Goal: Information Seeking & Learning: Check status

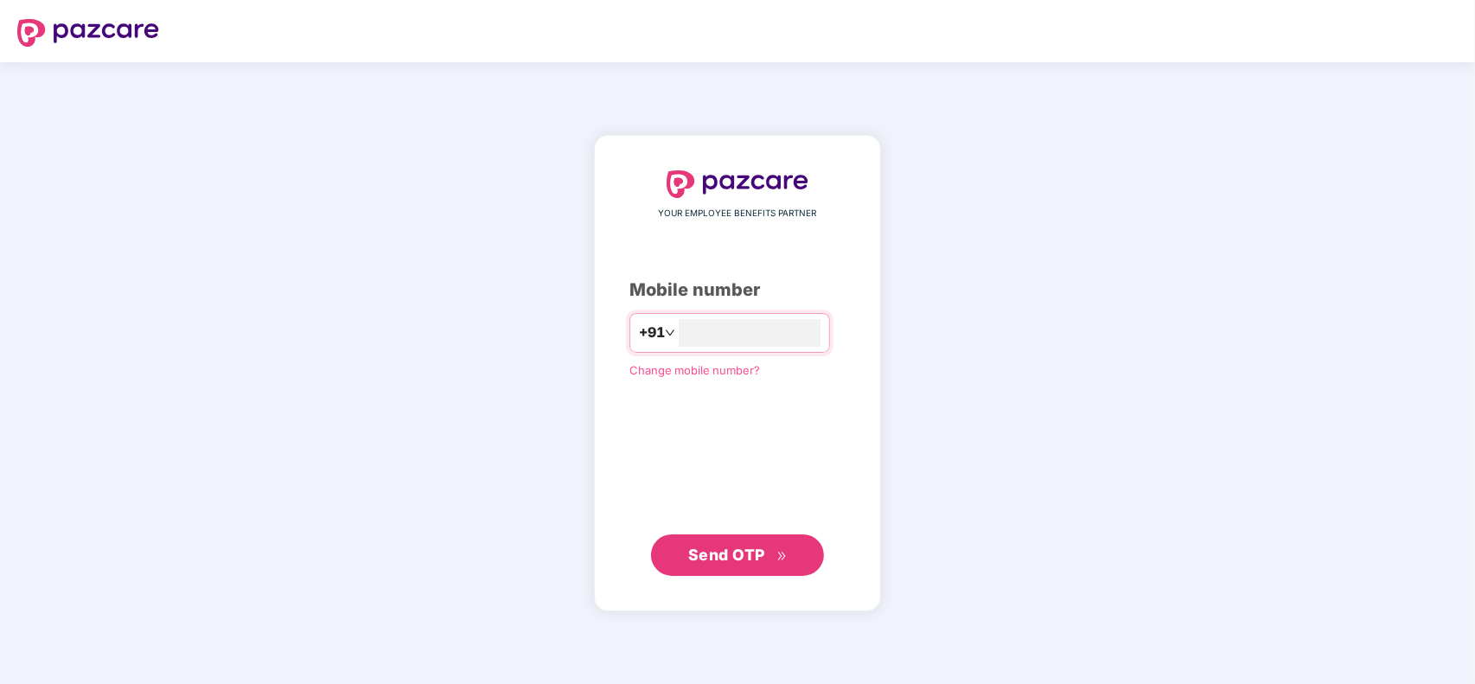
type input "**********"
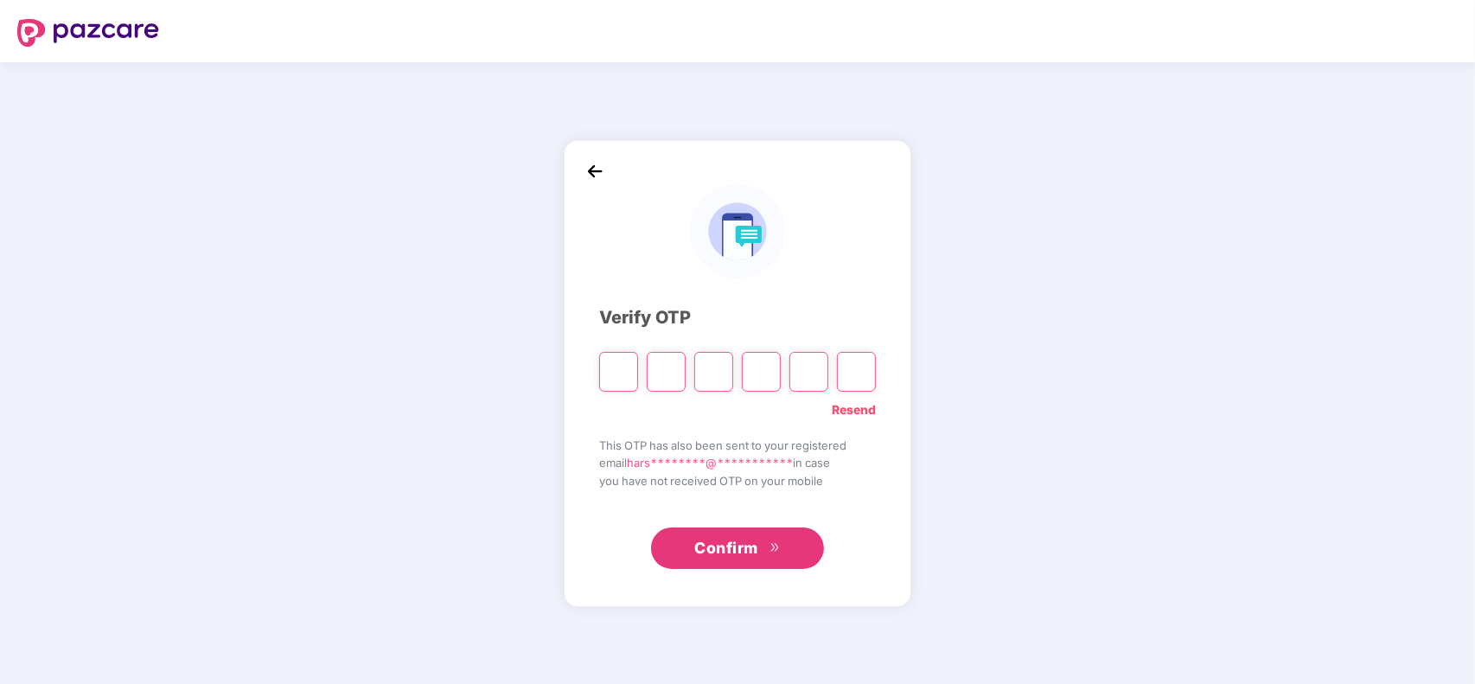
type input "*"
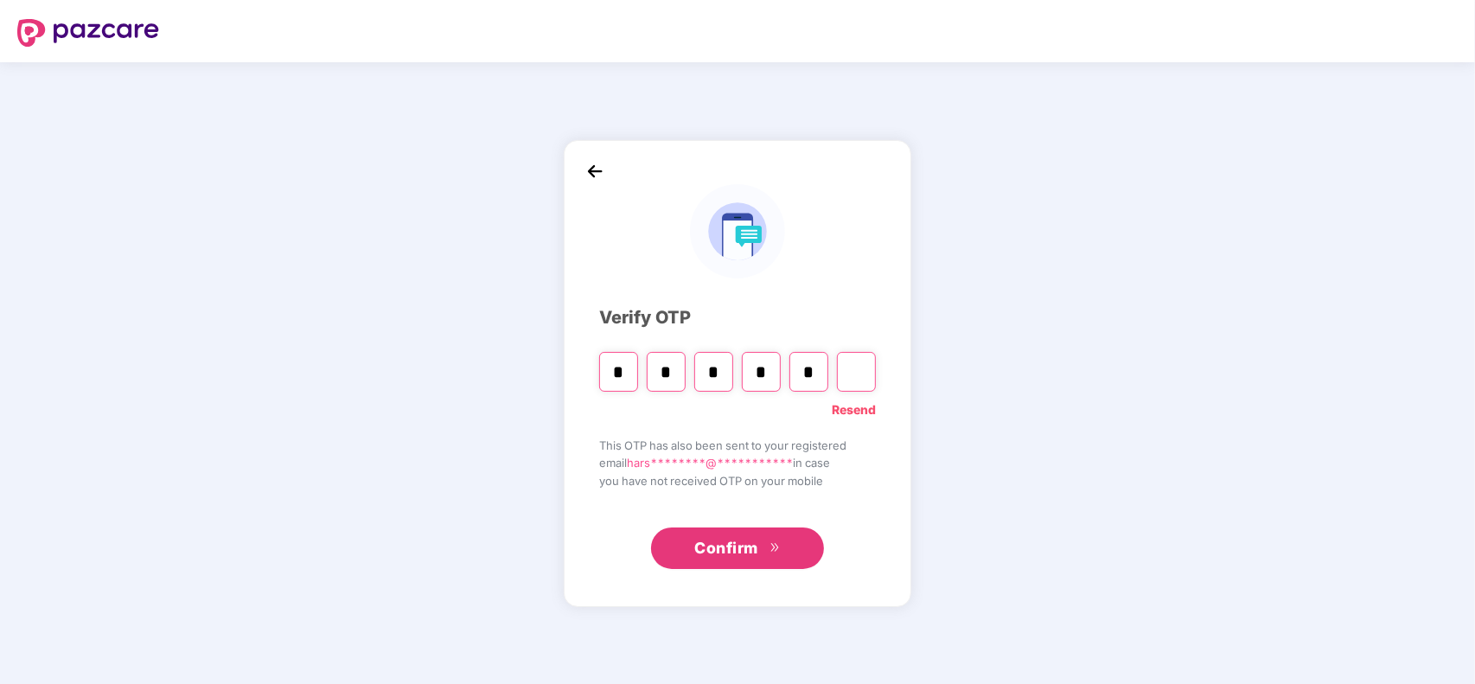
type input "*"
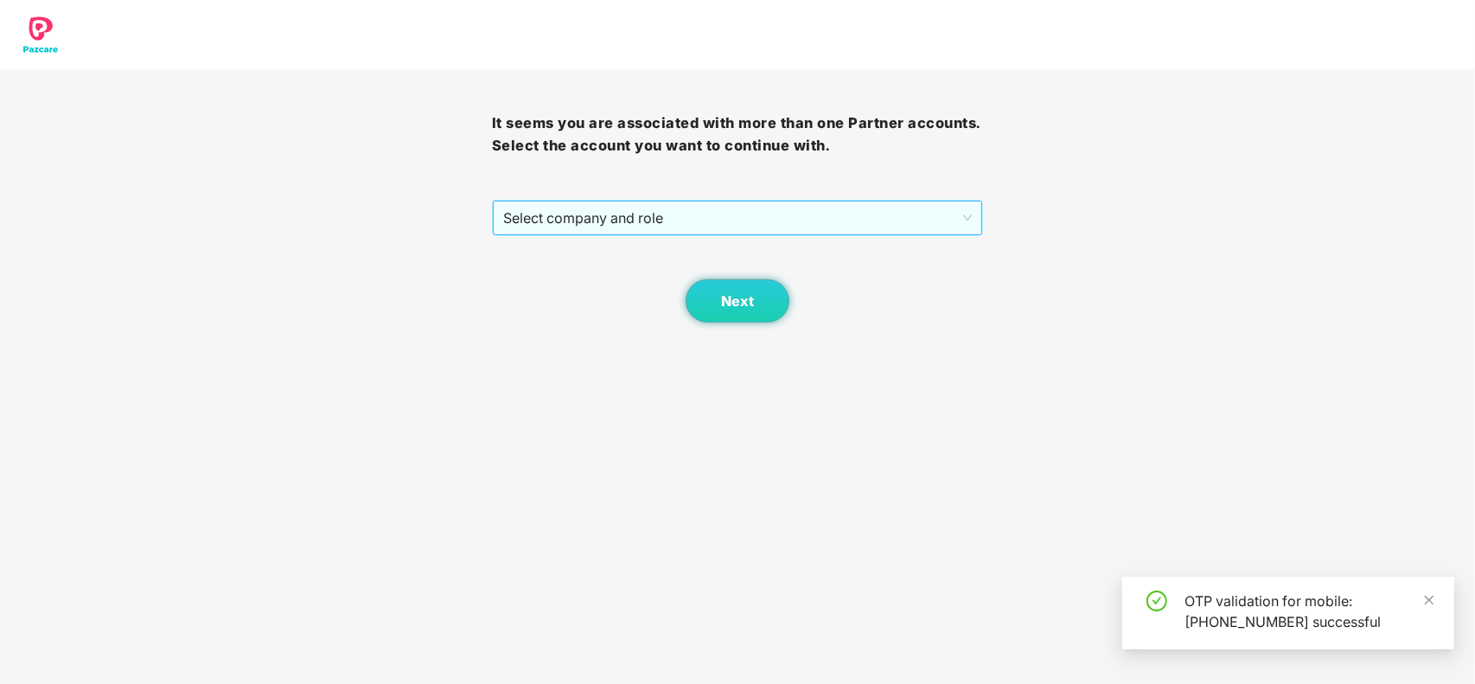
click at [594, 227] on span "Select company and role" at bounding box center [738, 218] width 470 height 33
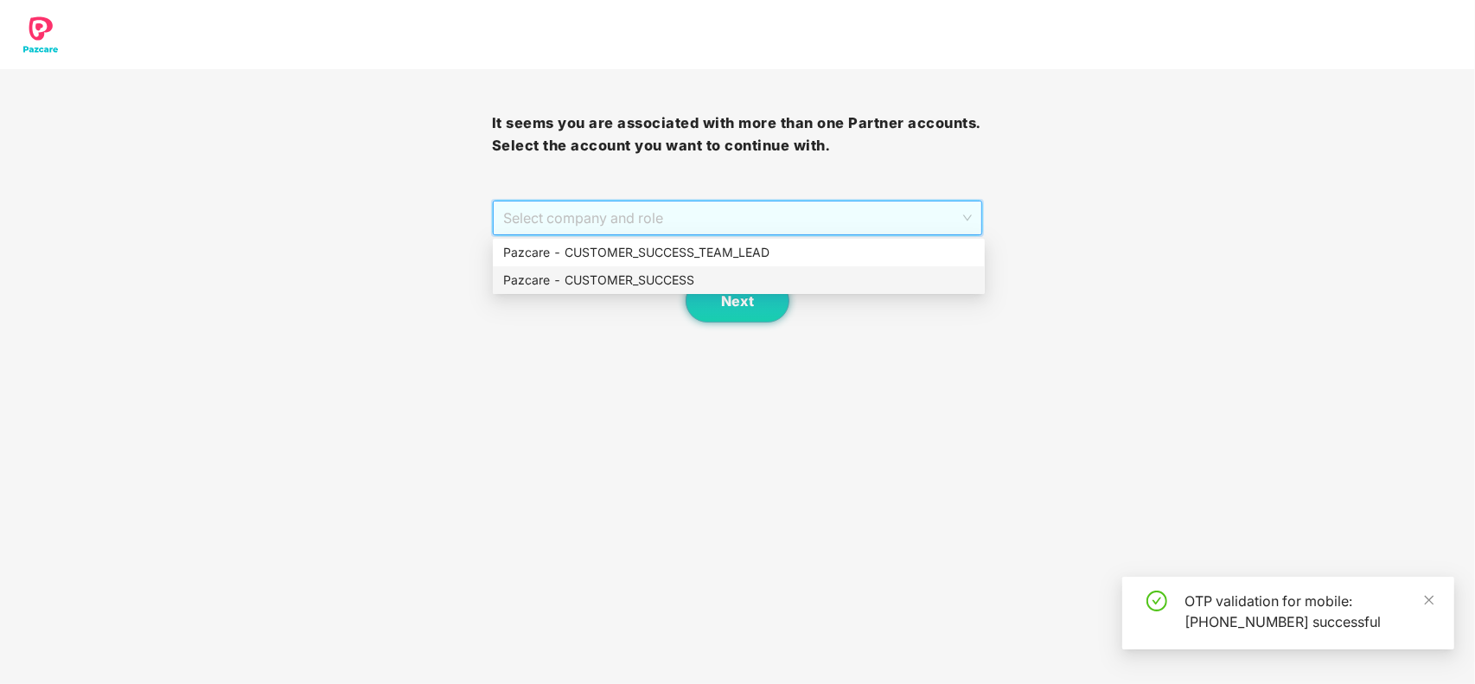
click at [577, 266] on div "Pazcare - CUSTOMER_SUCCESS" at bounding box center [739, 280] width 492 height 28
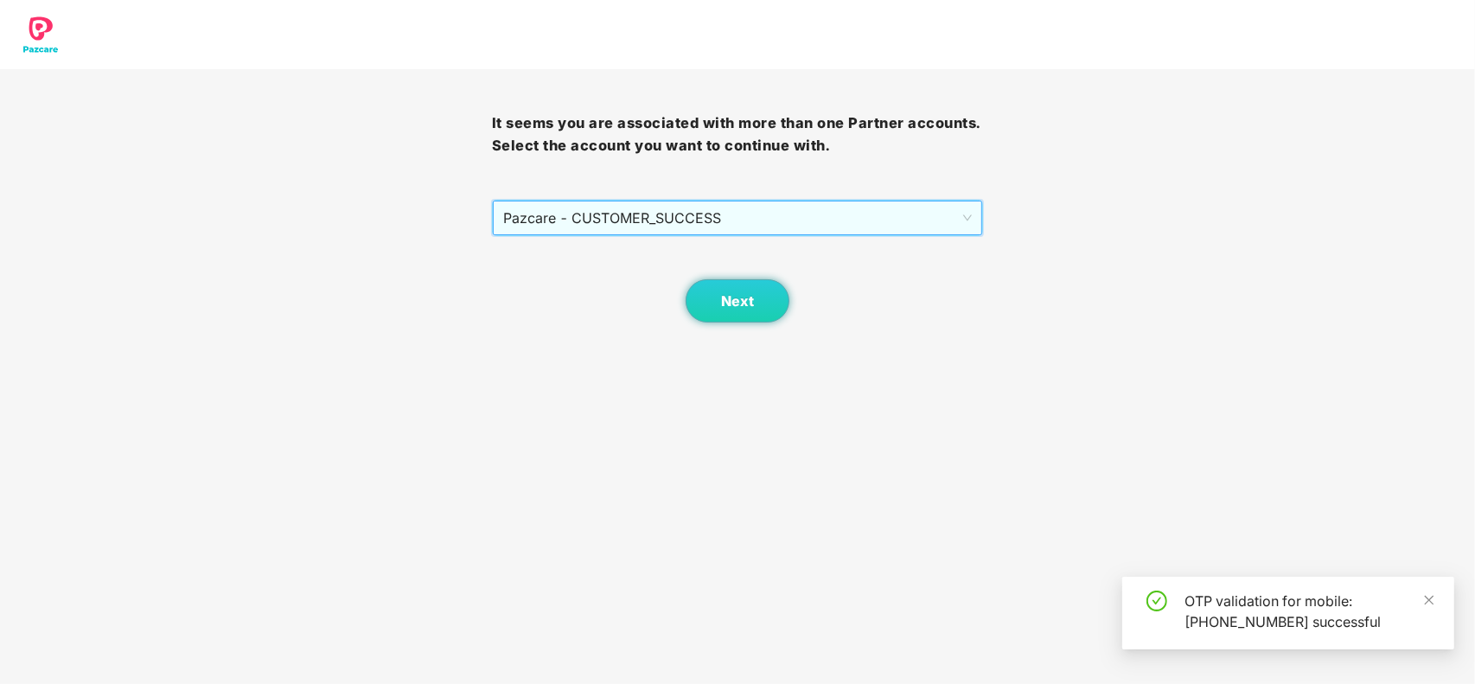
click at [728, 326] on body "It seems you are associated with more than one Partner accounts. Select the acc…" at bounding box center [737, 342] width 1475 height 684
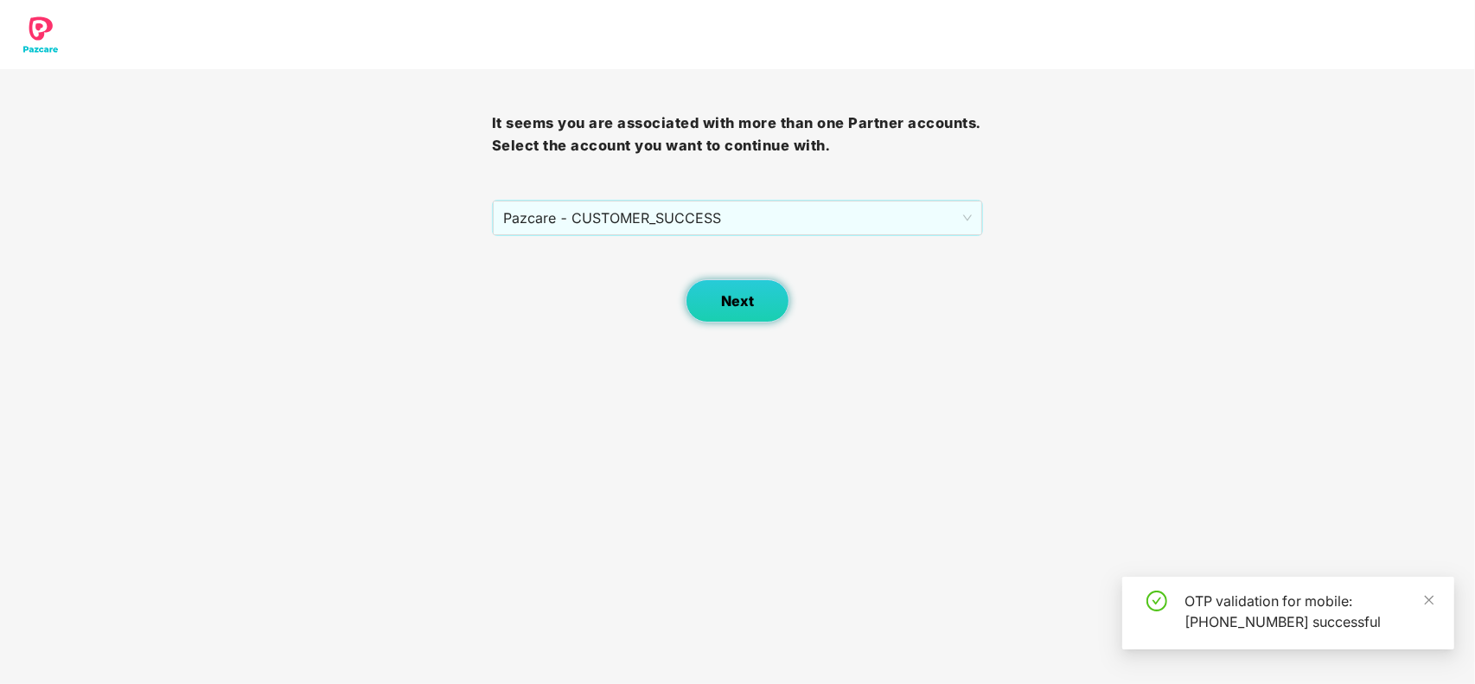
click at [739, 317] on button "Next" at bounding box center [738, 300] width 104 height 43
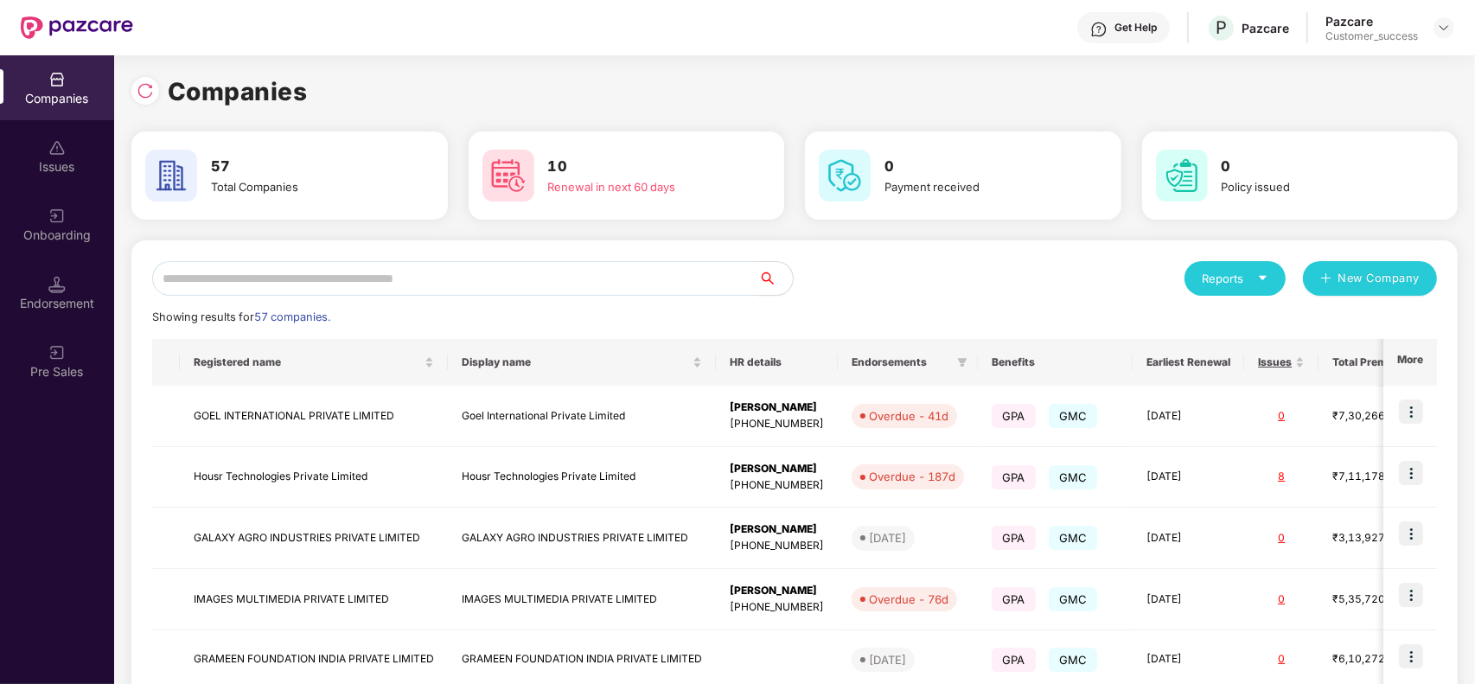
click at [300, 284] on input "text" at bounding box center [455, 278] width 606 height 35
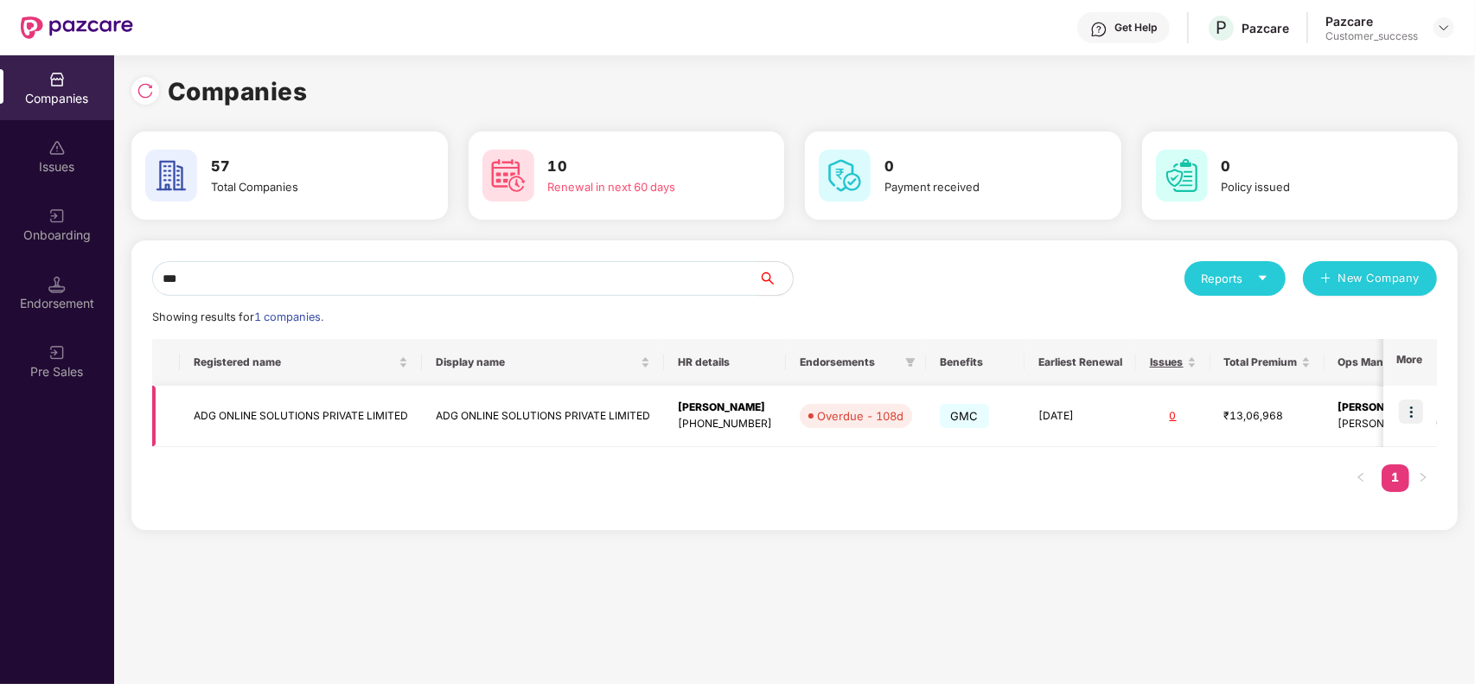
type input "***"
click at [325, 409] on td "ADG ONLINE SOLUTIONS PRIVATE LIMITED" at bounding box center [301, 416] width 242 height 61
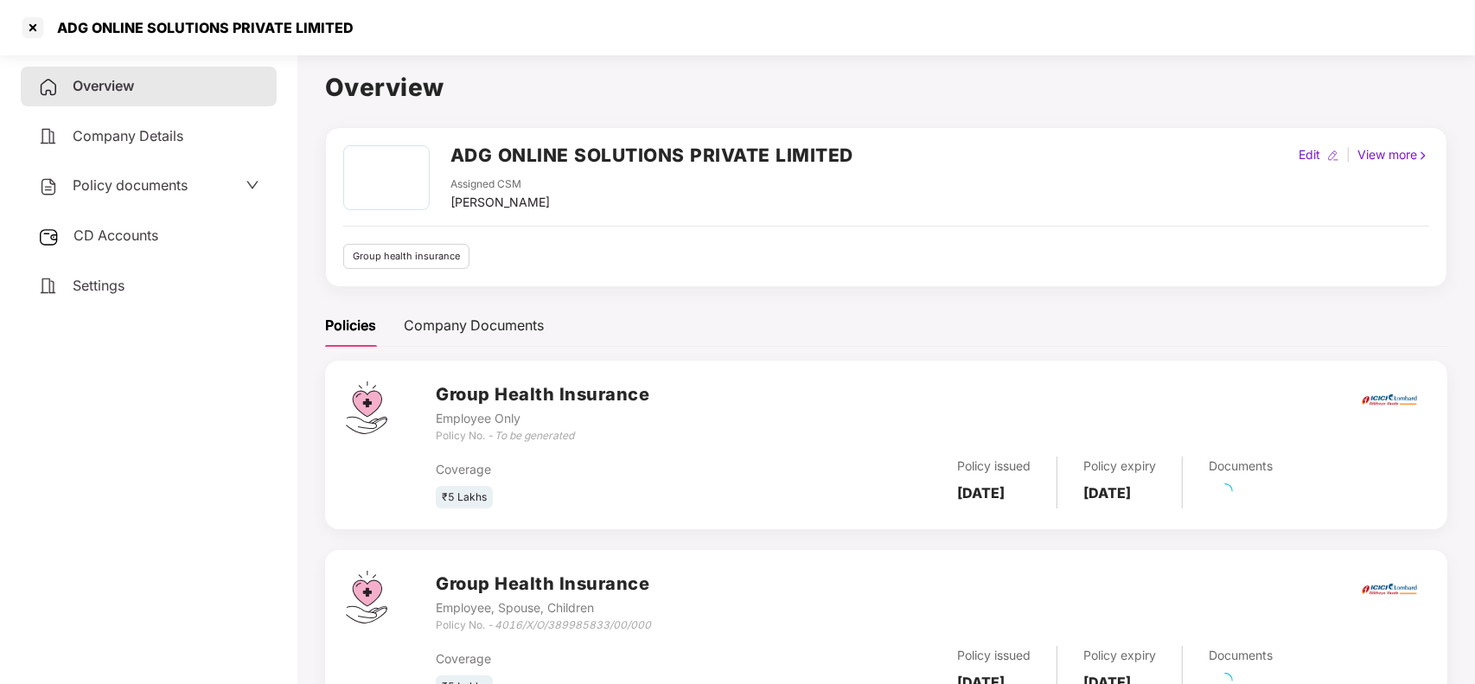
scroll to position [76, 0]
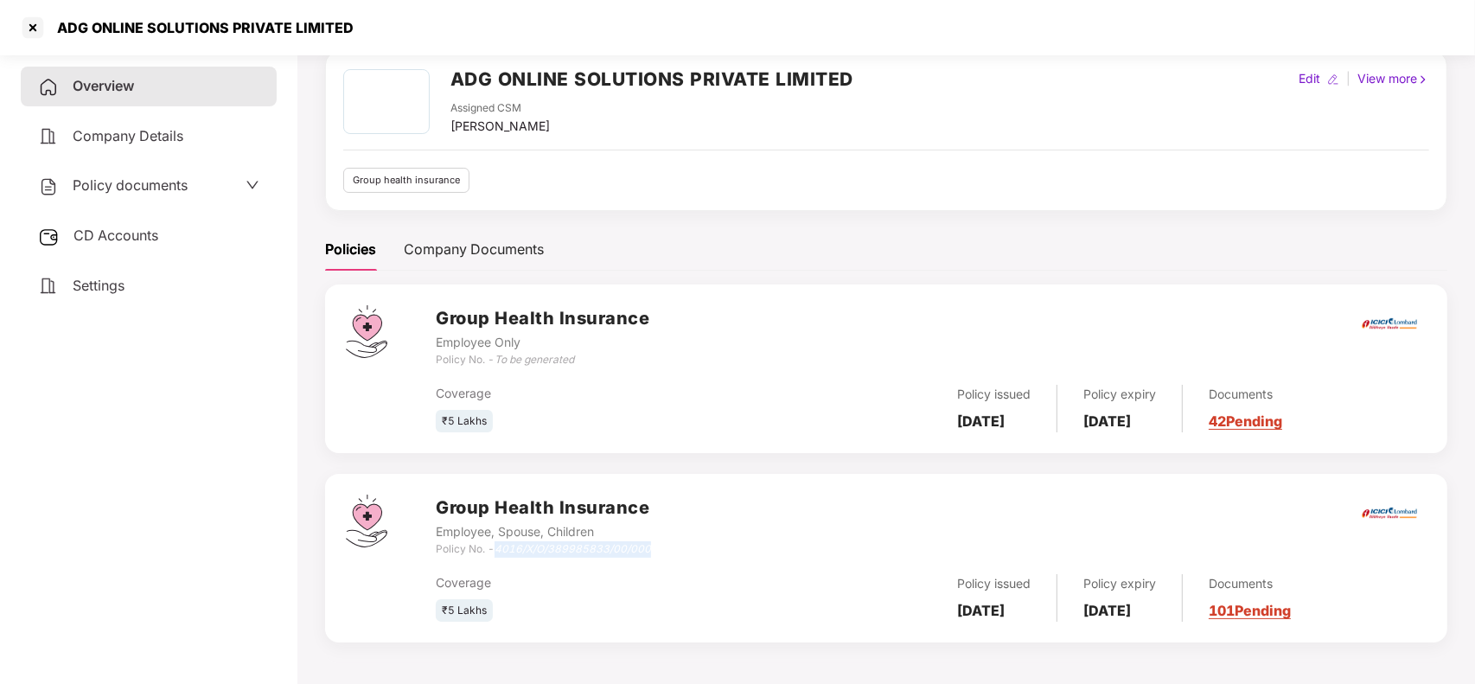
drag, startPoint x: 498, startPoint y: 552, endPoint x: 673, endPoint y: 547, distance: 174.8
click at [673, 547] on div "Group Health Insurance Employee, Spouse, Children Policy No. - 4016/X/O/3899858…" at bounding box center [931, 526] width 991 height 62
copy icon "4016/X/O/389985833/00/000"
click at [41, 36] on div at bounding box center [33, 28] width 28 height 28
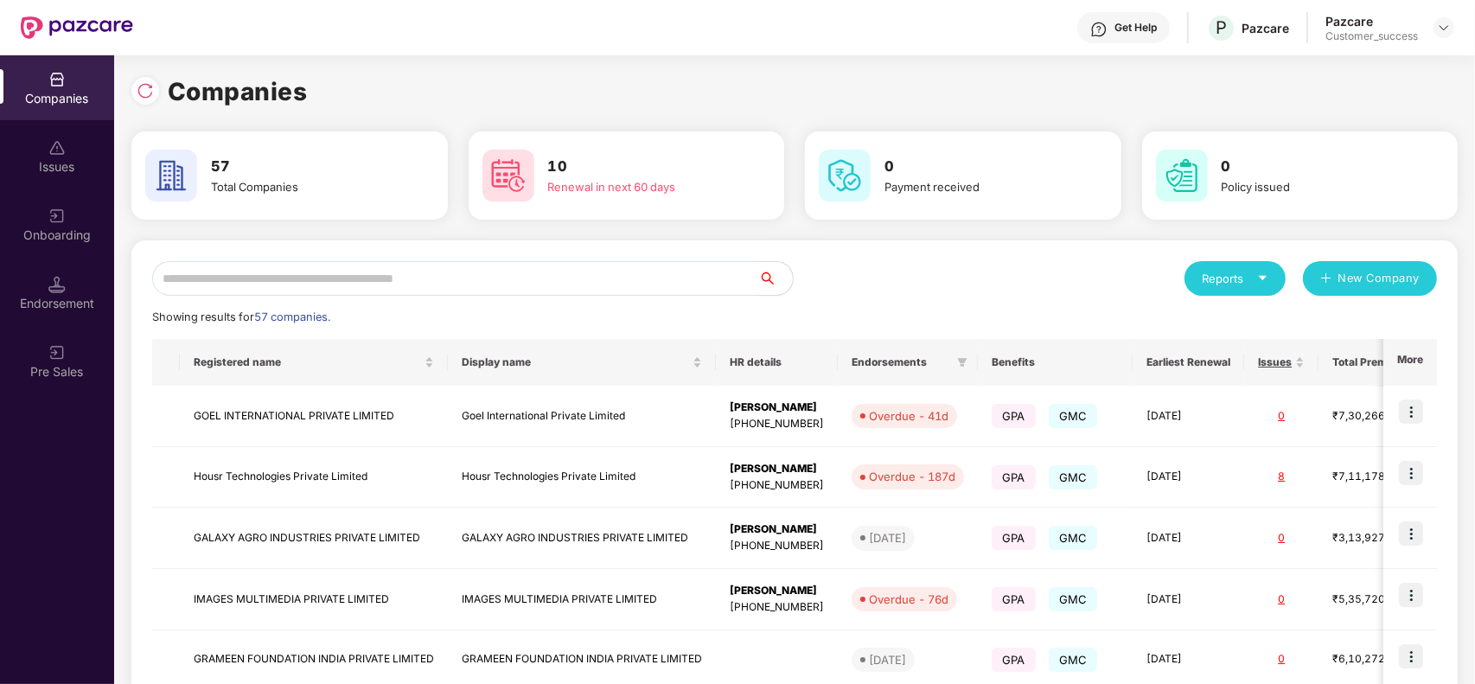
click at [355, 281] on input "text" at bounding box center [455, 278] width 606 height 35
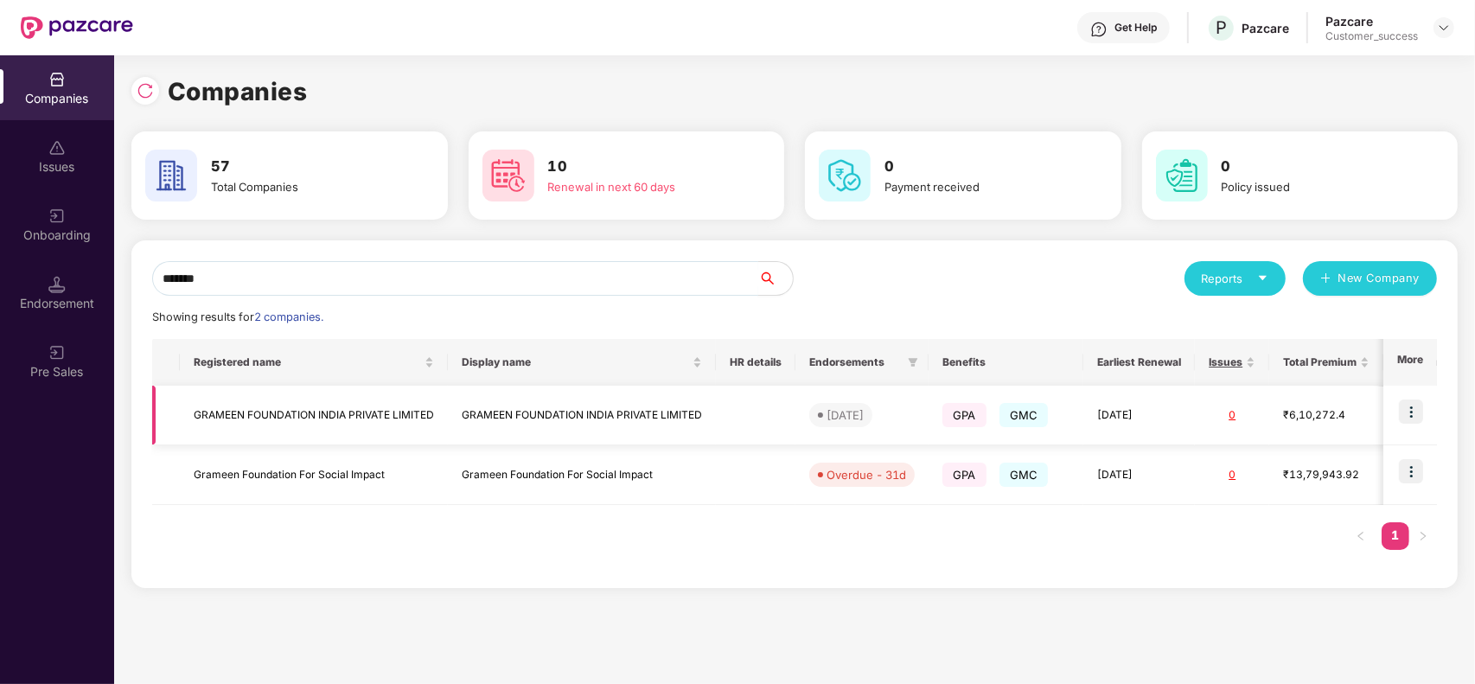
type input "*******"
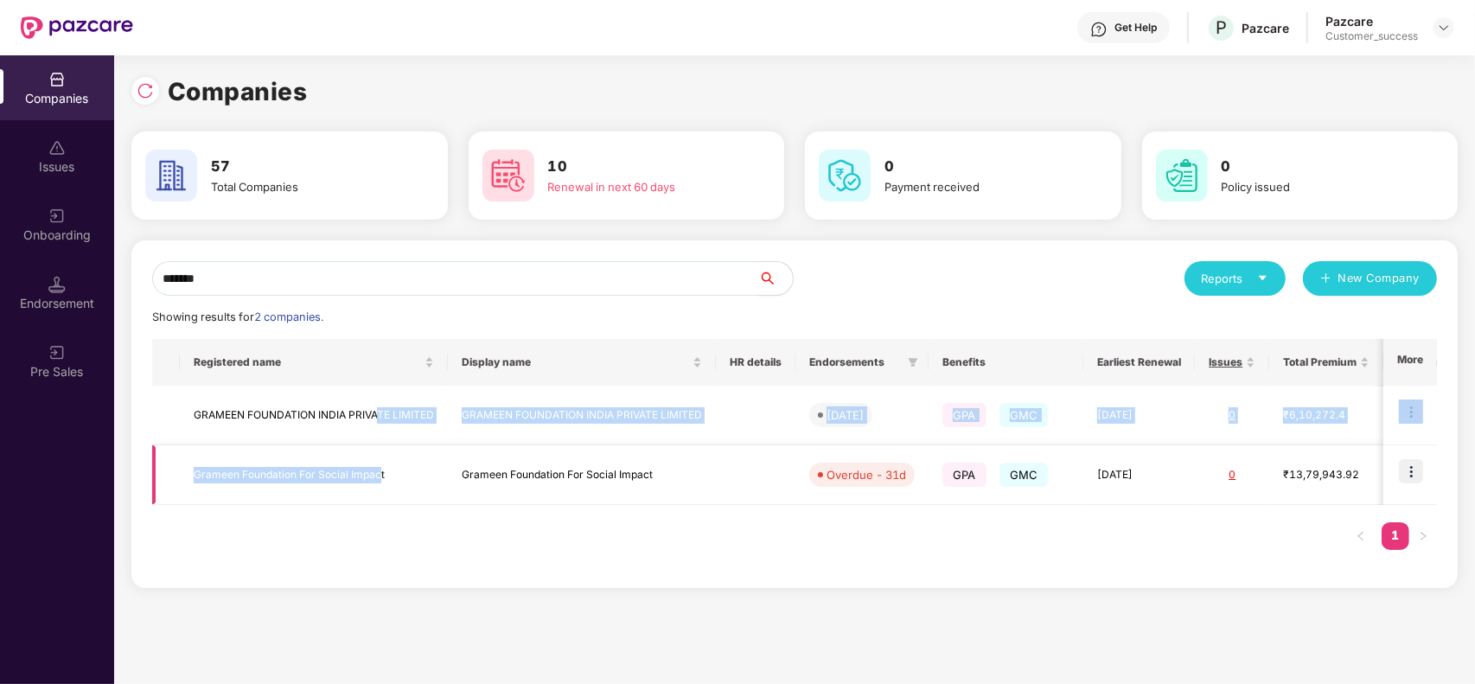
drag, startPoint x: 376, startPoint y: 426, endPoint x: 381, endPoint y: 473, distance: 47.8
click at [381, 473] on tbody "GRAMEEN FOUNDATION INDIA PRIVATE LIMITED GRAMEEN FOUNDATION [GEOGRAPHIC_DATA] P…" at bounding box center [850, 445] width 1396 height 119
click at [400, 407] on td "GRAMEEN FOUNDATION INDIA PRIVATE LIMITED" at bounding box center [314, 416] width 268 height 60
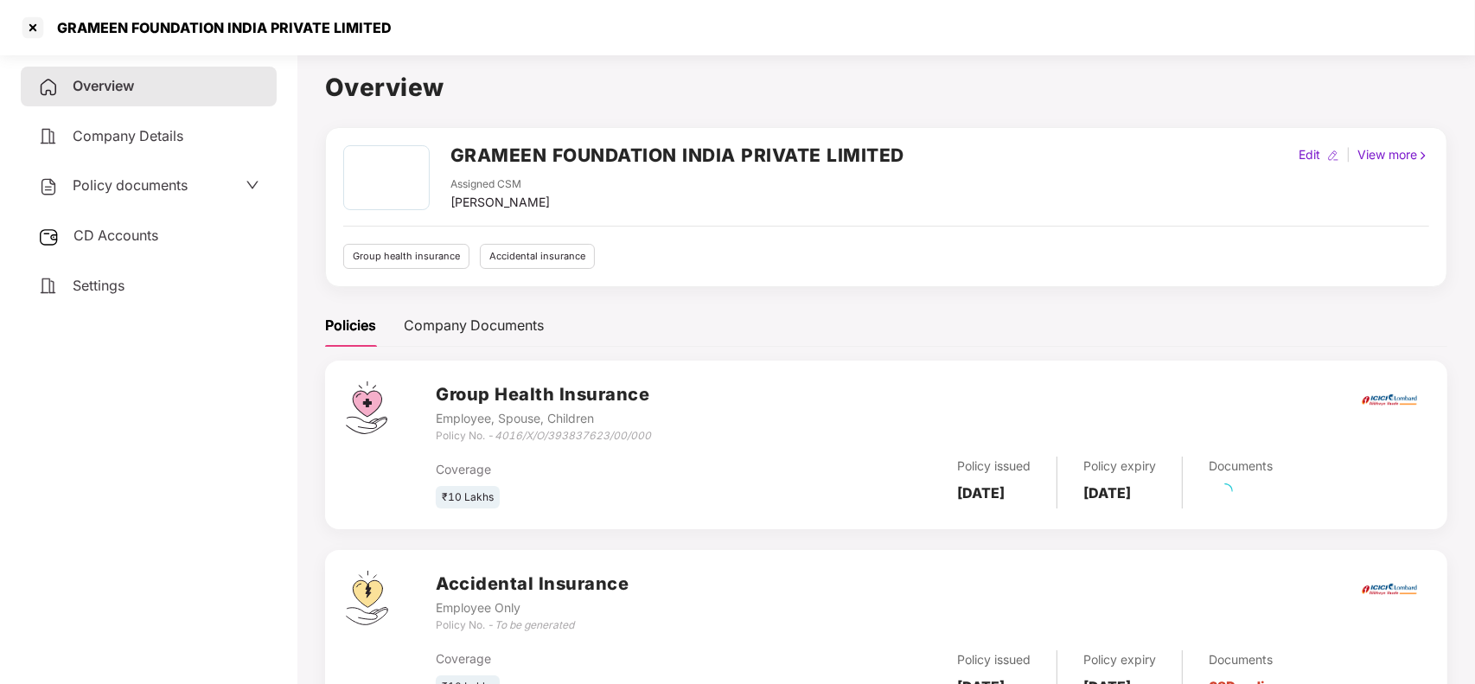
scroll to position [76, 0]
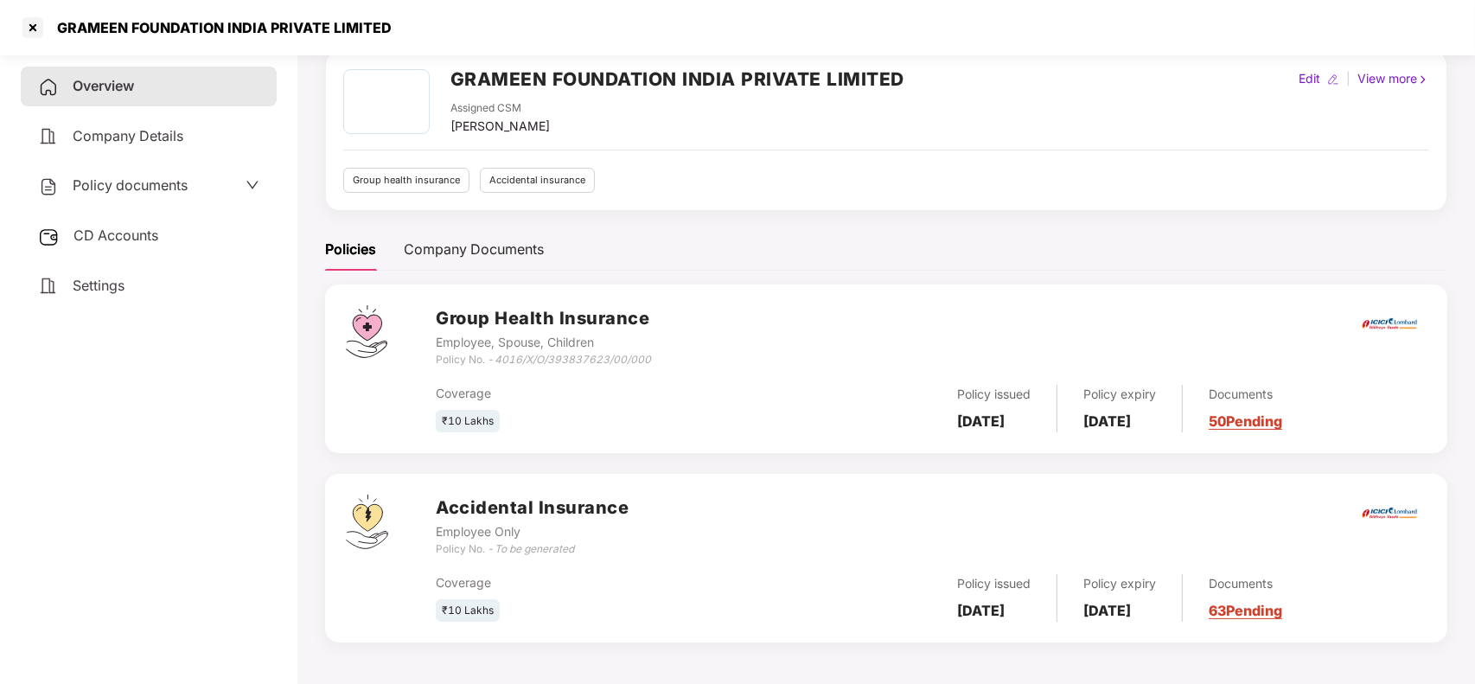
click at [1283, 605] on link "63 Pending" at bounding box center [1246, 610] width 74 height 17
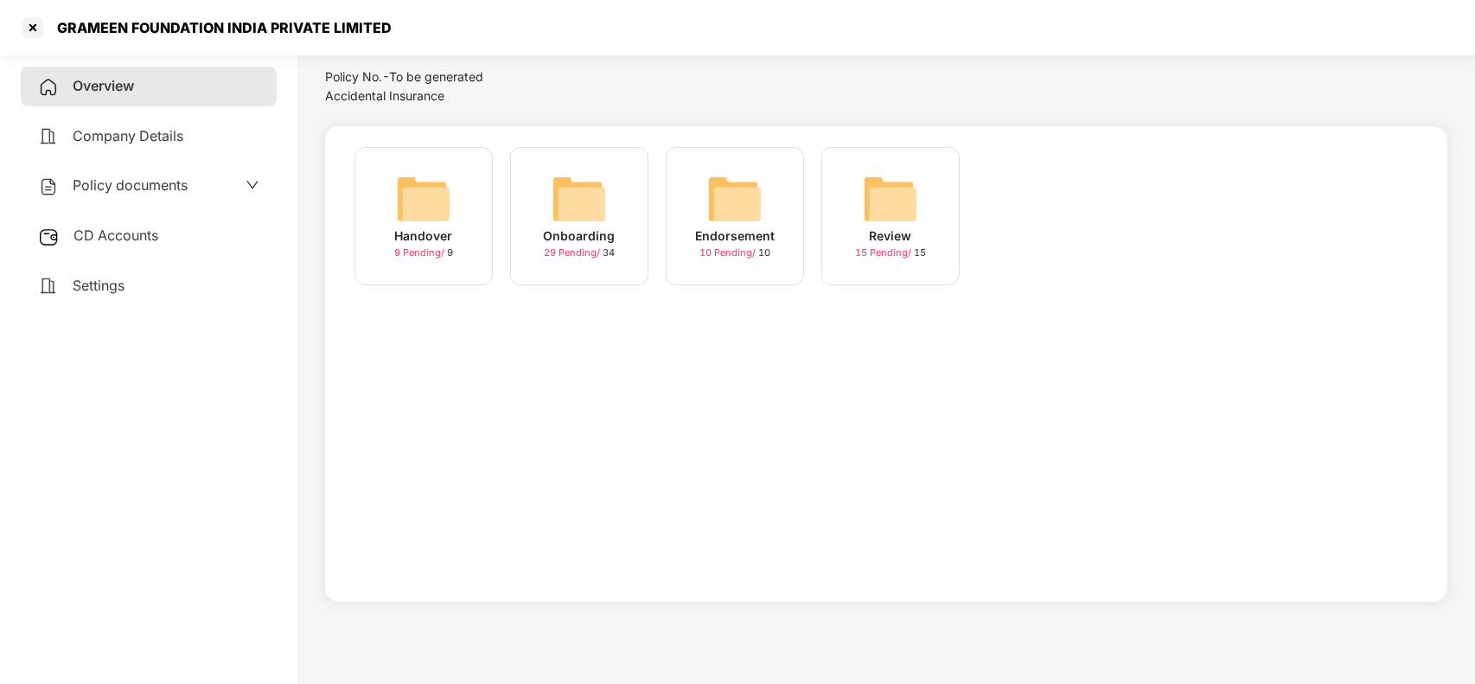
click at [591, 259] on div "29 Pending / 34" at bounding box center [579, 253] width 71 height 15
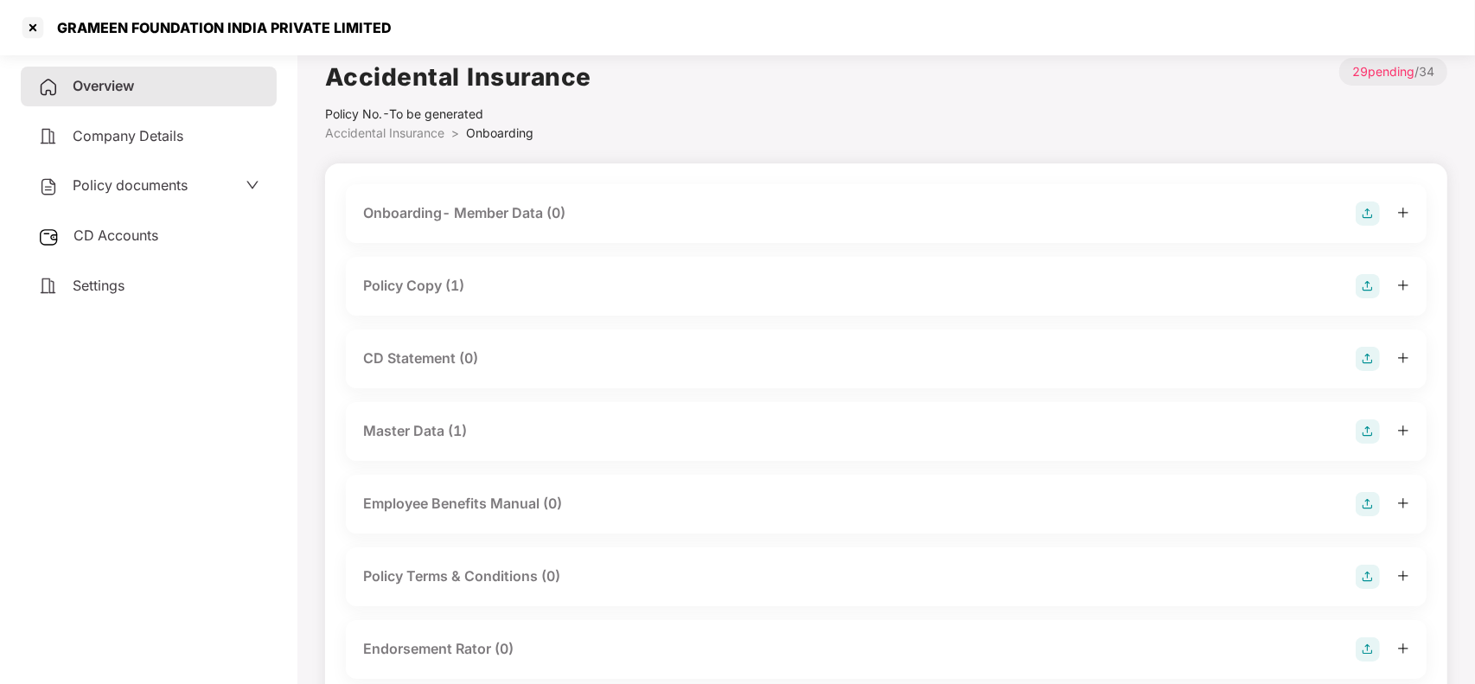
scroll to position [10, 0]
click at [127, 78] on span "Overview" at bounding box center [103, 85] width 61 height 17
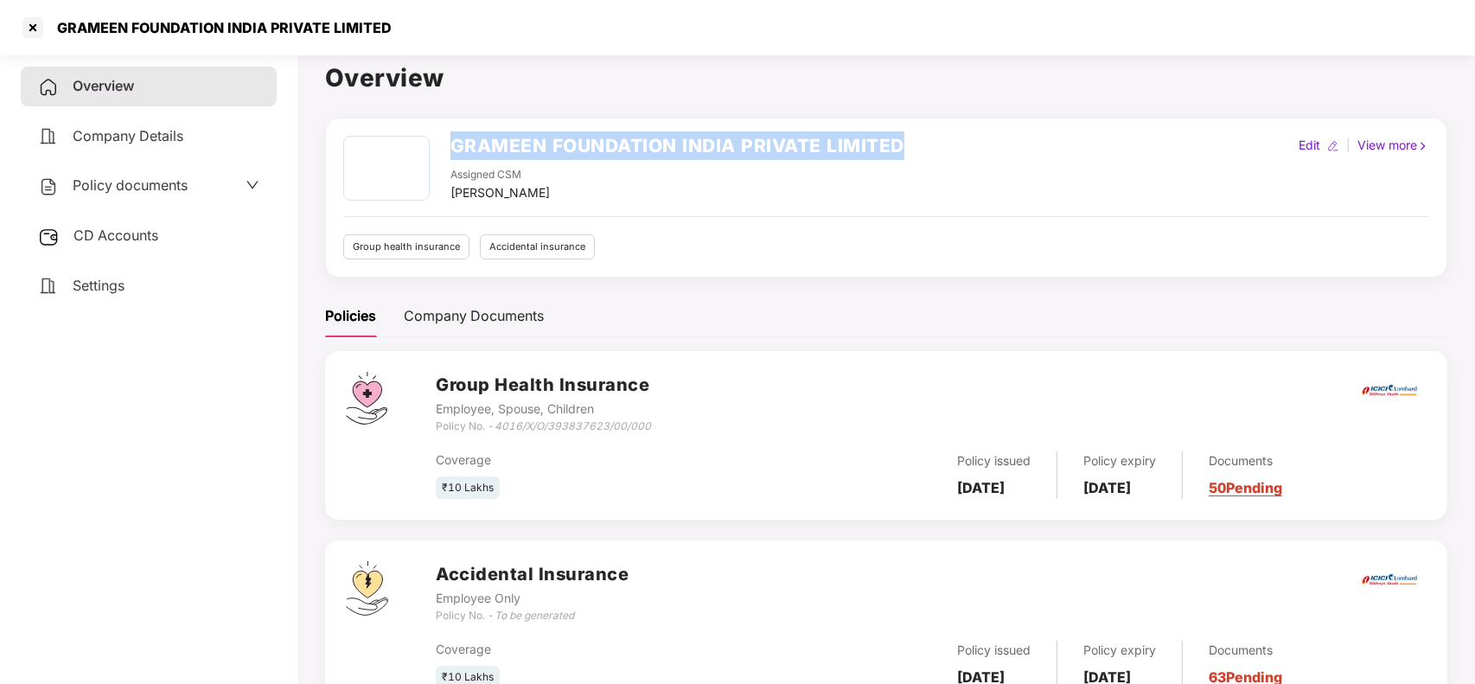
drag, startPoint x: 446, startPoint y: 140, endPoint x: 902, endPoint y: 137, distance: 455.8
click at [902, 137] on div "GRAMEEN FOUNDATION INDIA PRIVATE LIMITED Assigned CSM [PERSON_NAME]" at bounding box center [623, 169] width 561 height 67
copy h2 "GRAMEEN FOUNDATION INDIA PRIVATE LIMITED"
